Goal: Information Seeking & Learning: Learn about a topic

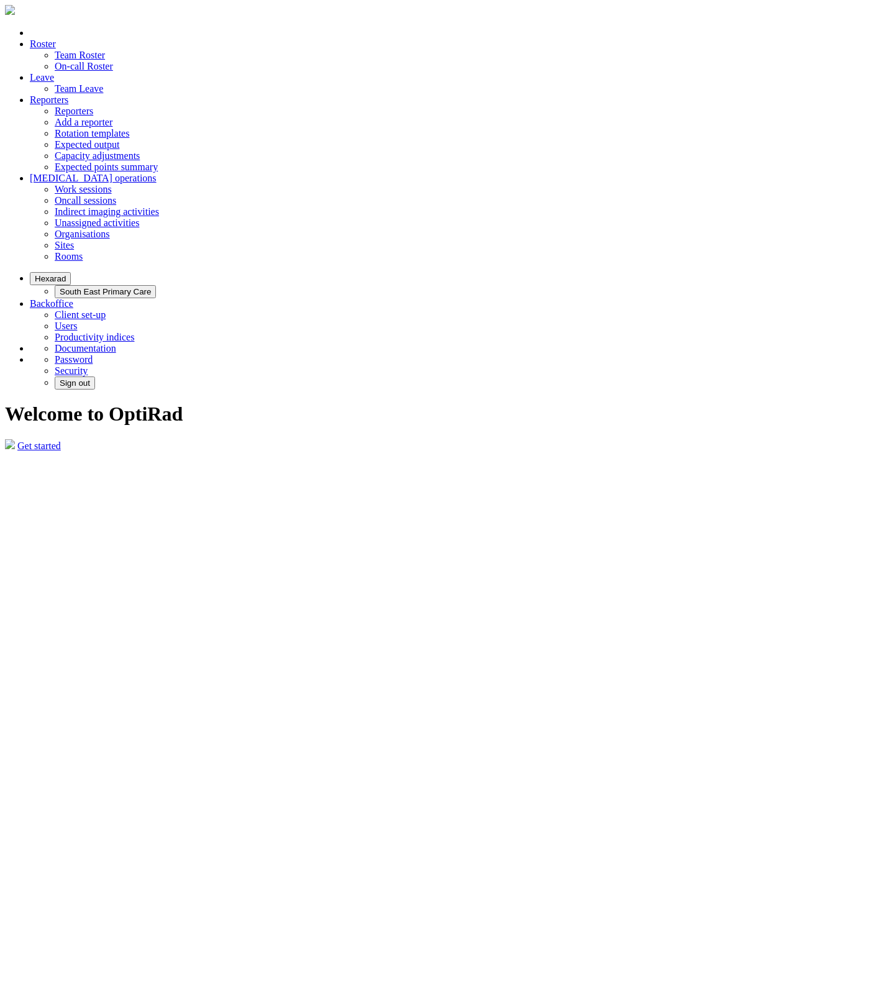
click at [134, 332] on link "Productivity indices" at bounding box center [95, 337] width 80 height 11
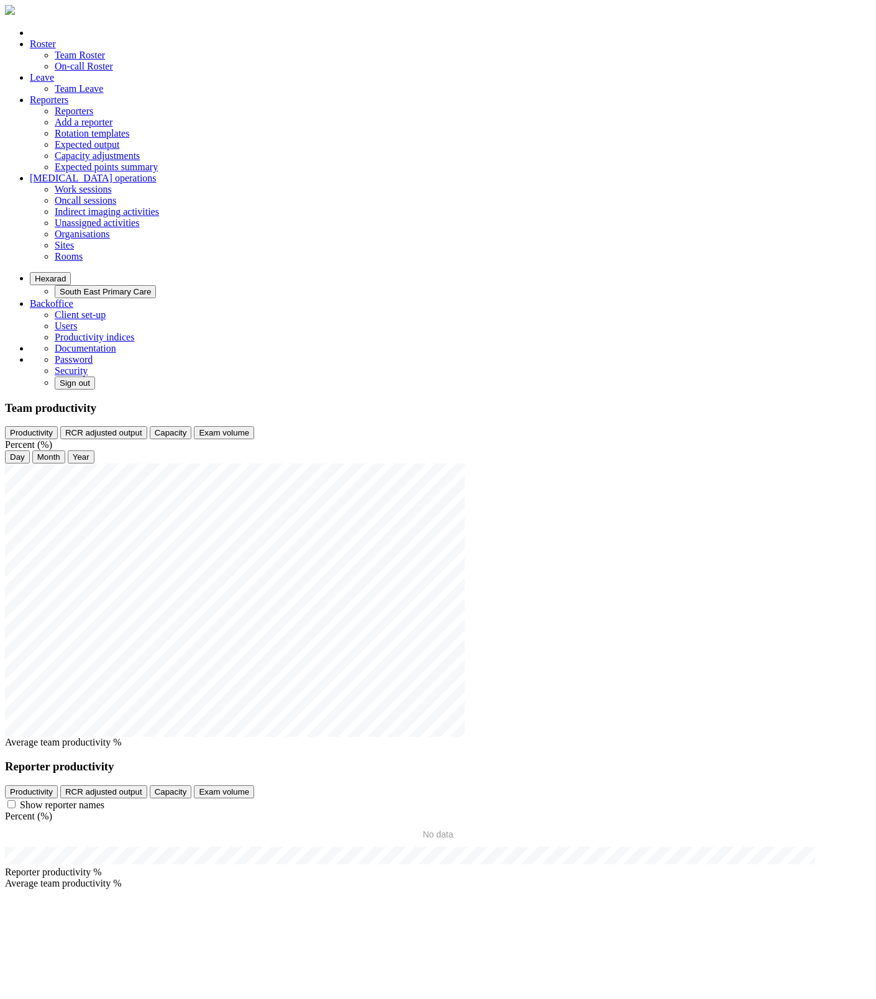
click at [71, 272] on button "Hexarad" at bounding box center [50, 278] width 41 height 13
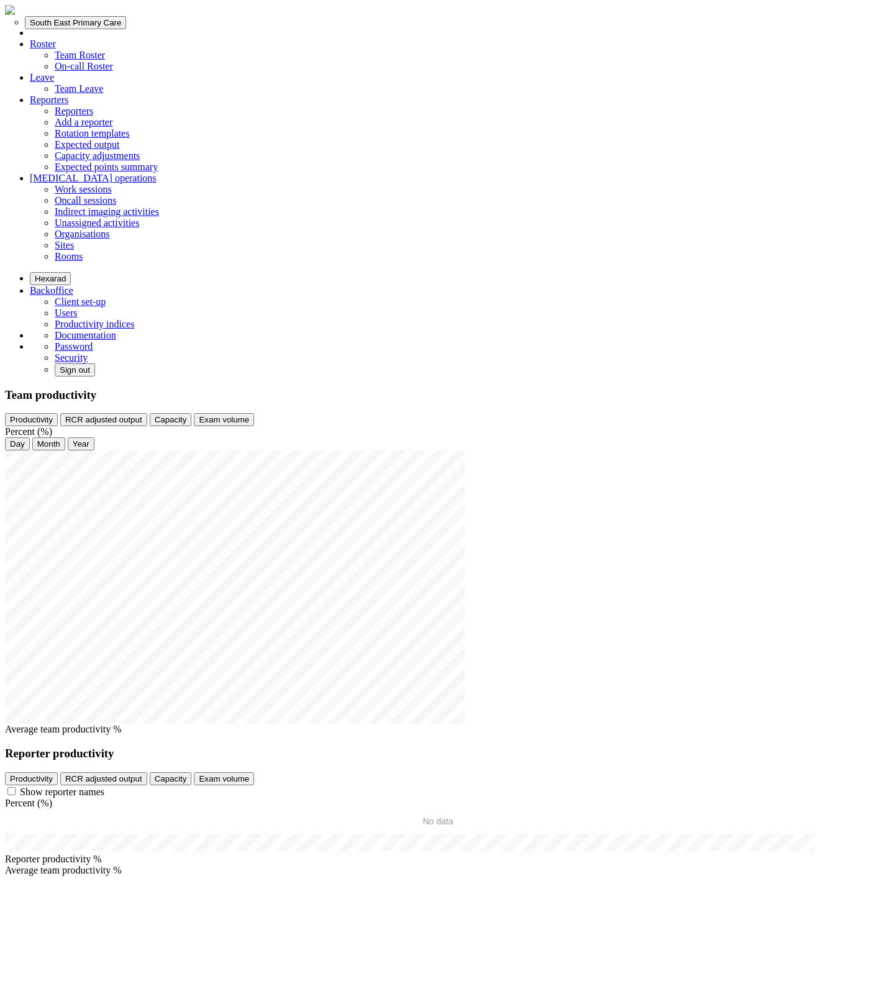
click at [71, 272] on button "Hexarad" at bounding box center [50, 278] width 41 height 13
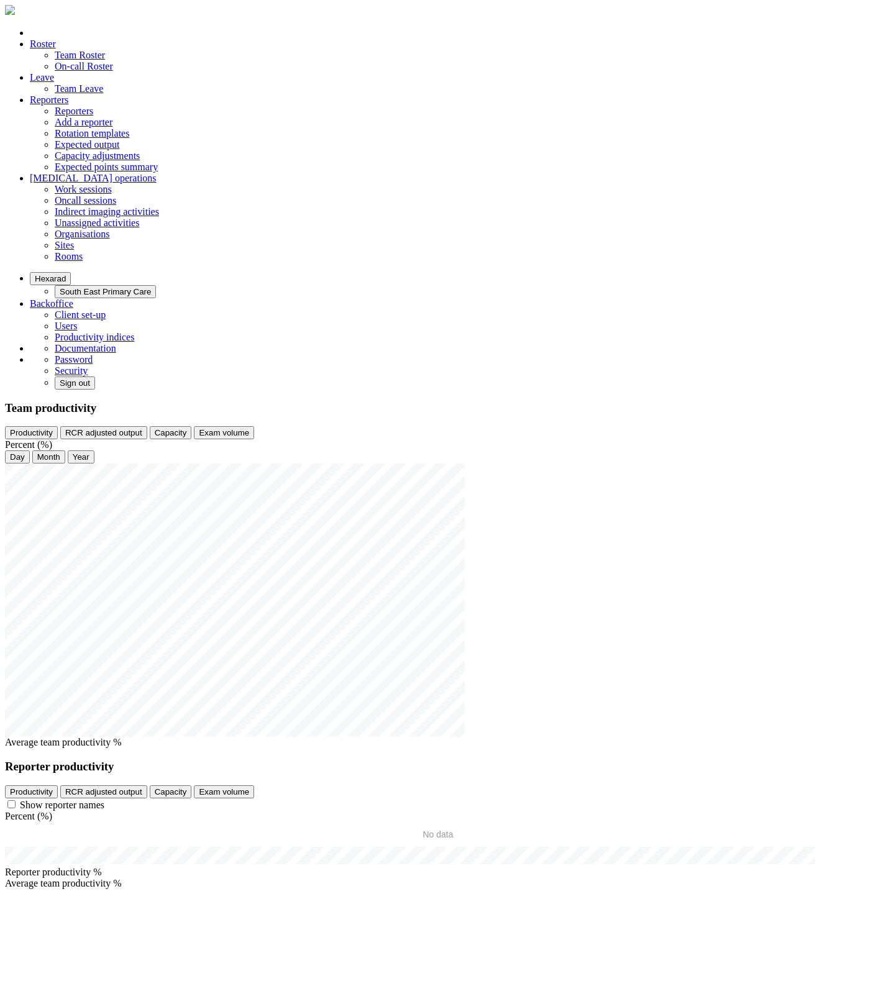
click at [71, 272] on button "Hexarad" at bounding box center [50, 278] width 41 height 13
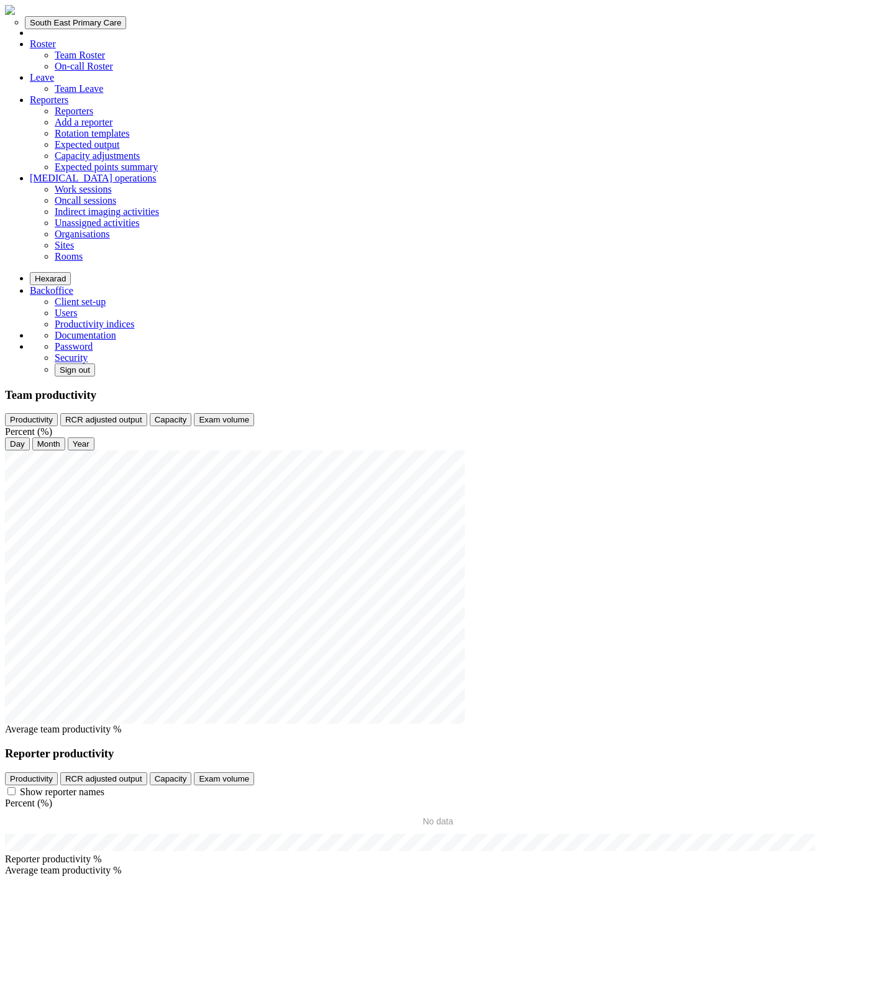
click at [126, 29] on button "South East Primary Care" at bounding box center [75, 22] width 101 height 13
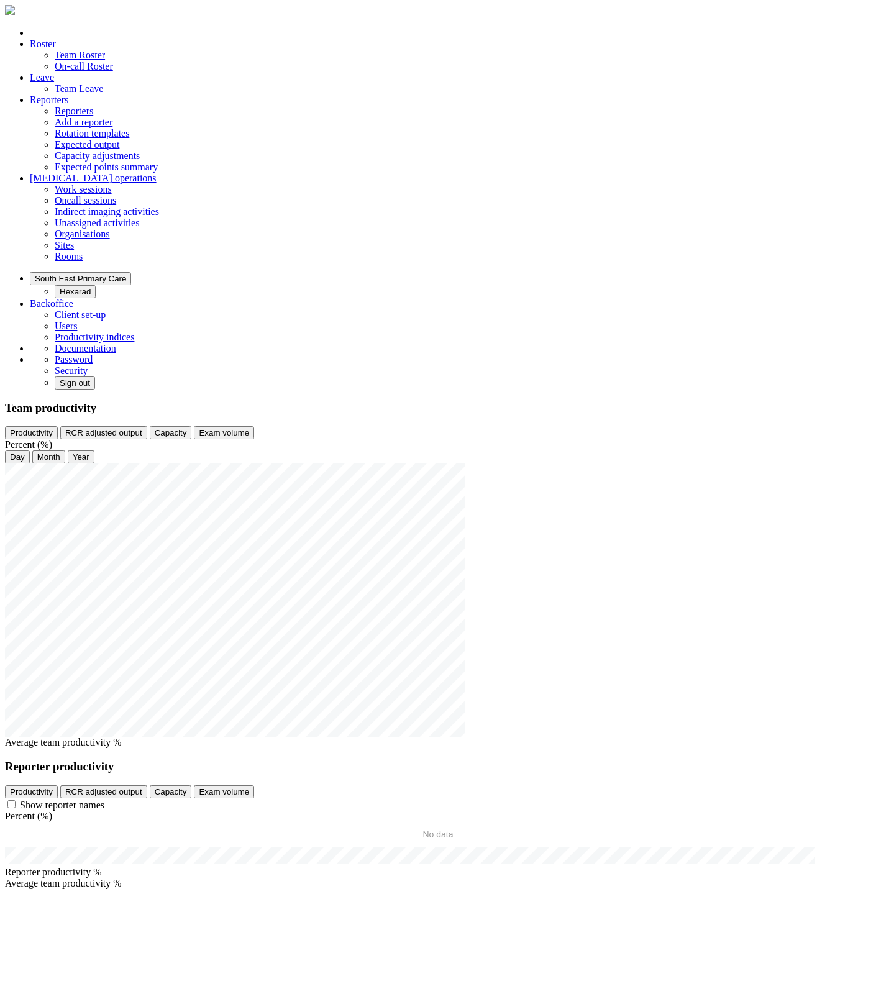
click at [104, 799] on label "Show reporter names" at bounding box center [62, 804] width 84 height 11
click at [276, 760] on div "Reporter productivity Productivity RCR adjusted output Capacity Exam volume Sho…" at bounding box center [438, 785] width 866 height 51
click at [147, 785] on button "RCR adjusted output" at bounding box center [103, 791] width 87 height 13
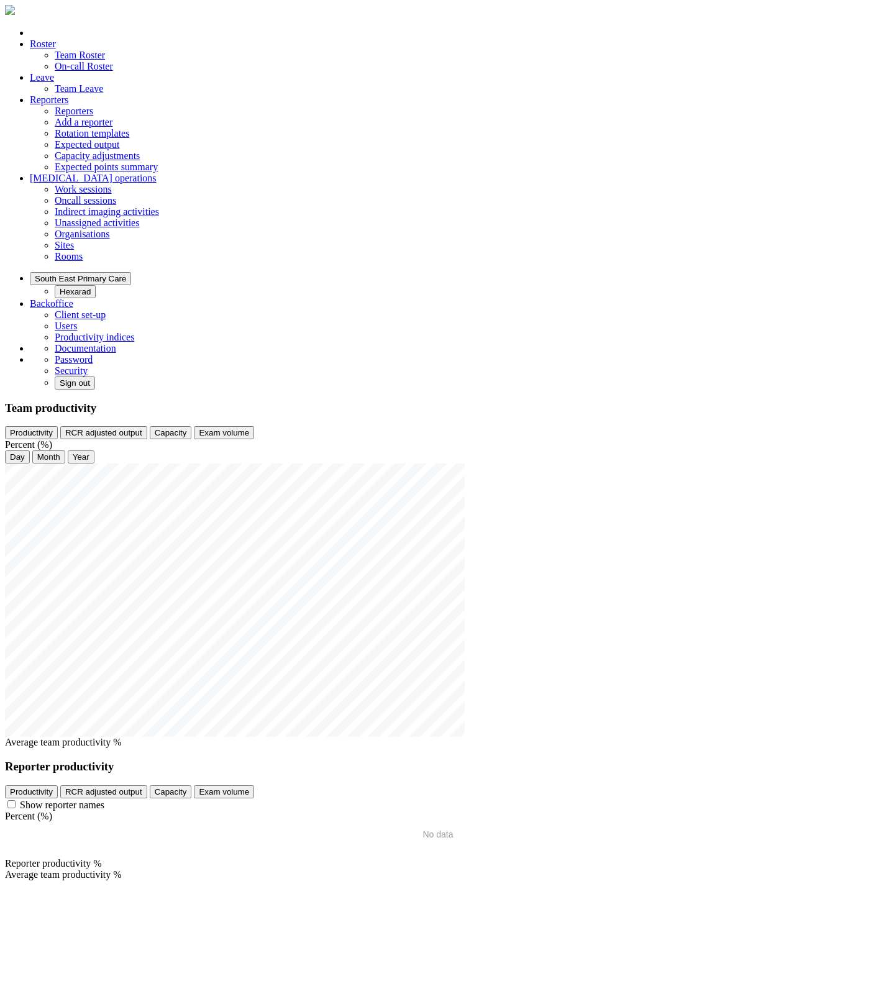
click at [192, 785] on button "Capacity" at bounding box center [171, 791] width 42 height 13
click at [254, 785] on button "Exam volume" at bounding box center [224, 791] width 60 height 13
click at [58, 785] on button "Productivity" at bounding box center [31, 791] width 53 height 13
